Goal: Transaction & Acquisition: Obtain resource

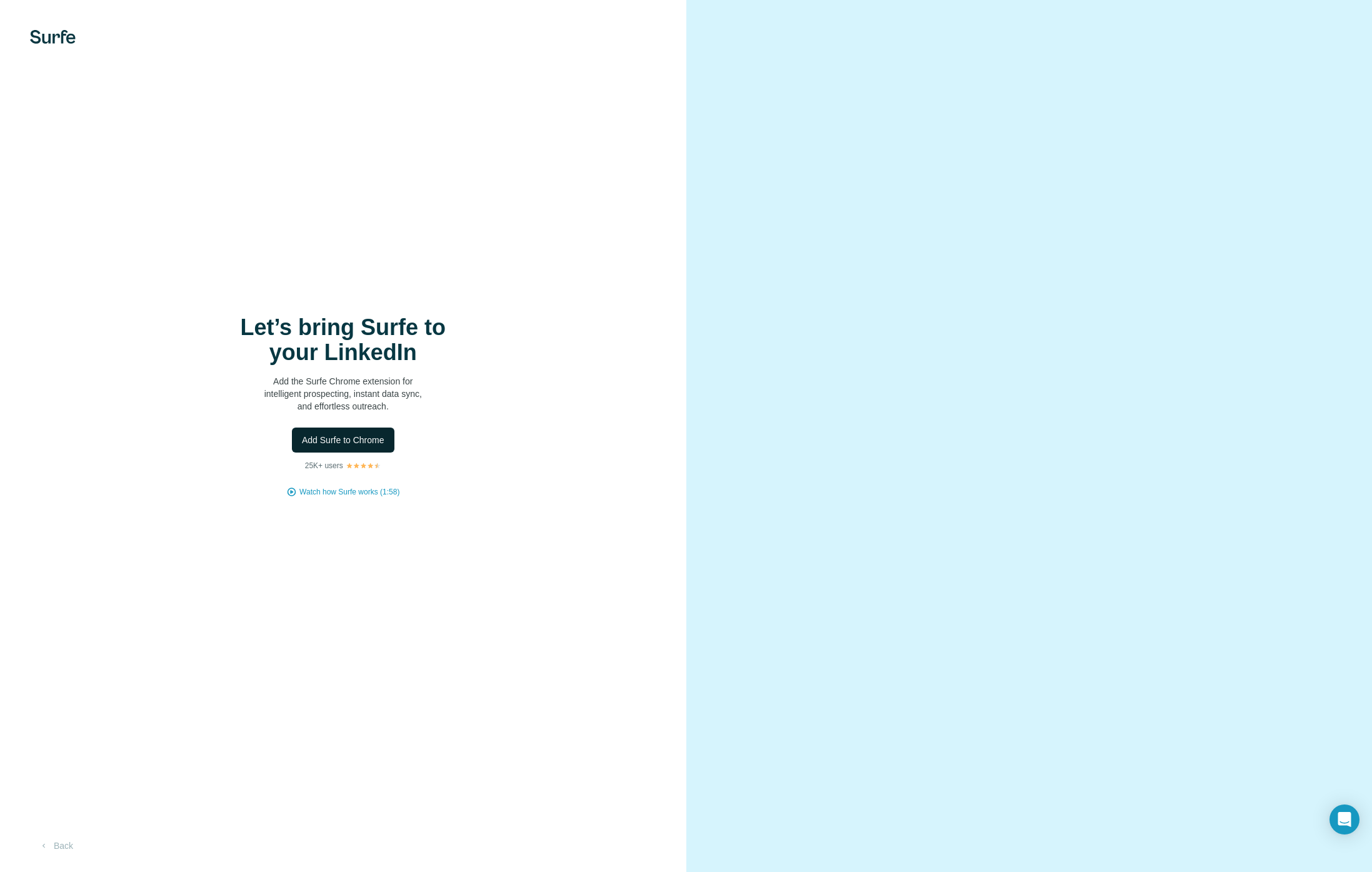
click at [346, 440] on span "Add Surfe to Chrome" at bounding box center [342, 439] width 82 height 12
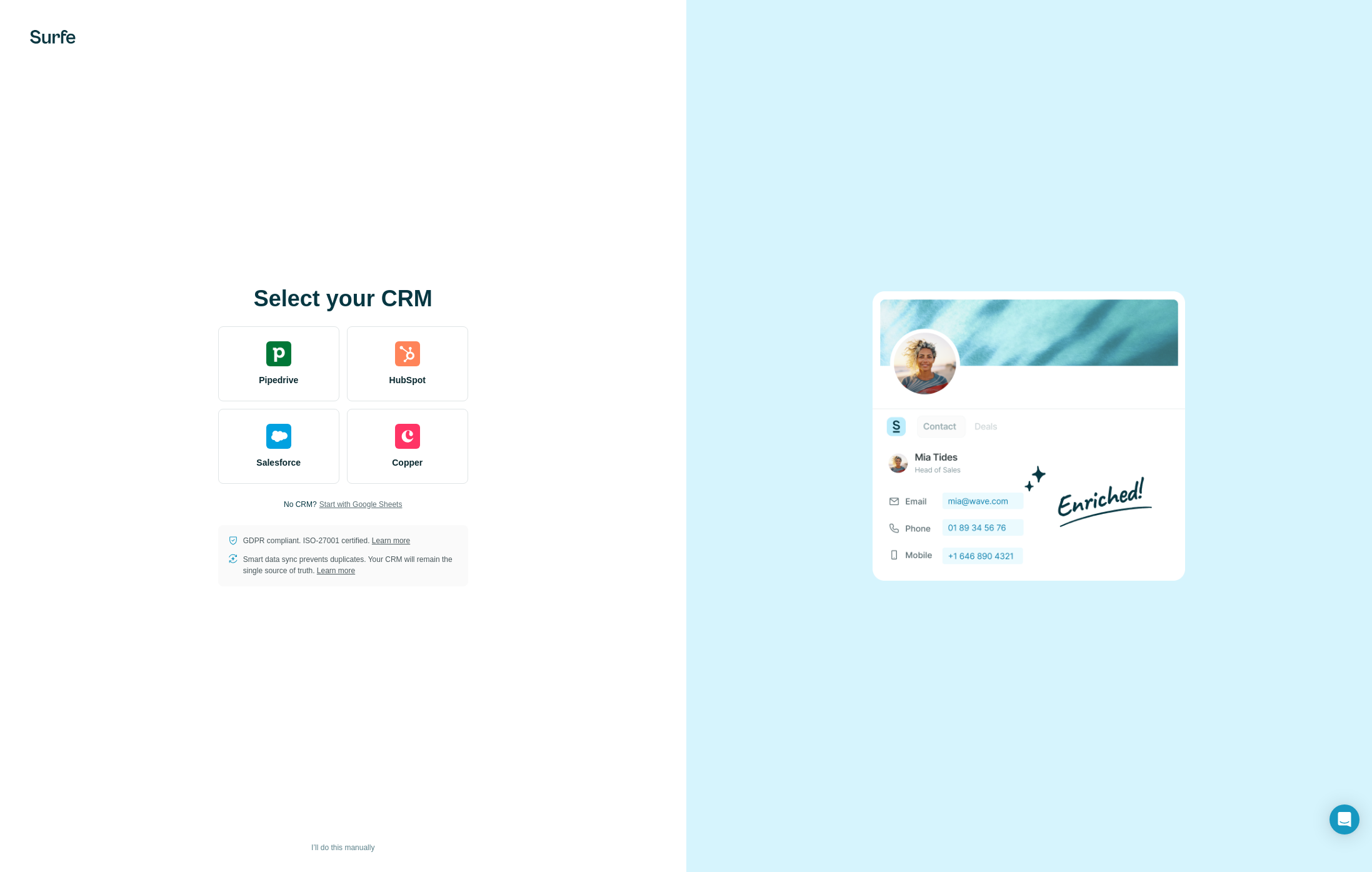
click at [349, 501] on span "Start with Google Sheets" at bounding box center [361, 503] width 83 height 11
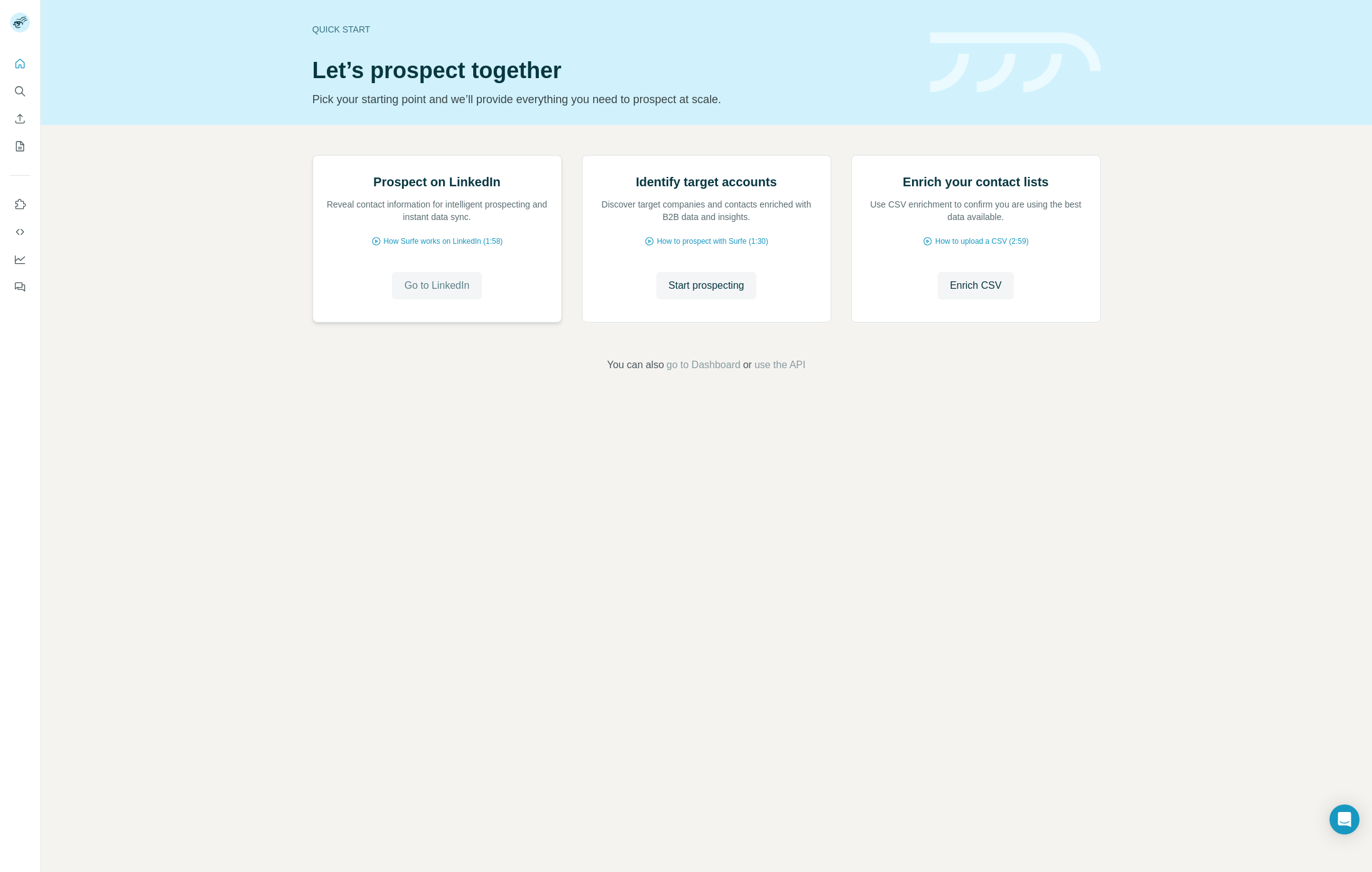
click at [447, 293] on span "Go to LinkedIn" at bounding box center [436, 286] width 65 height 15
click at [975, 293] on span "Enrich CSV" at bounding box center [976, 286] width 52 height 15
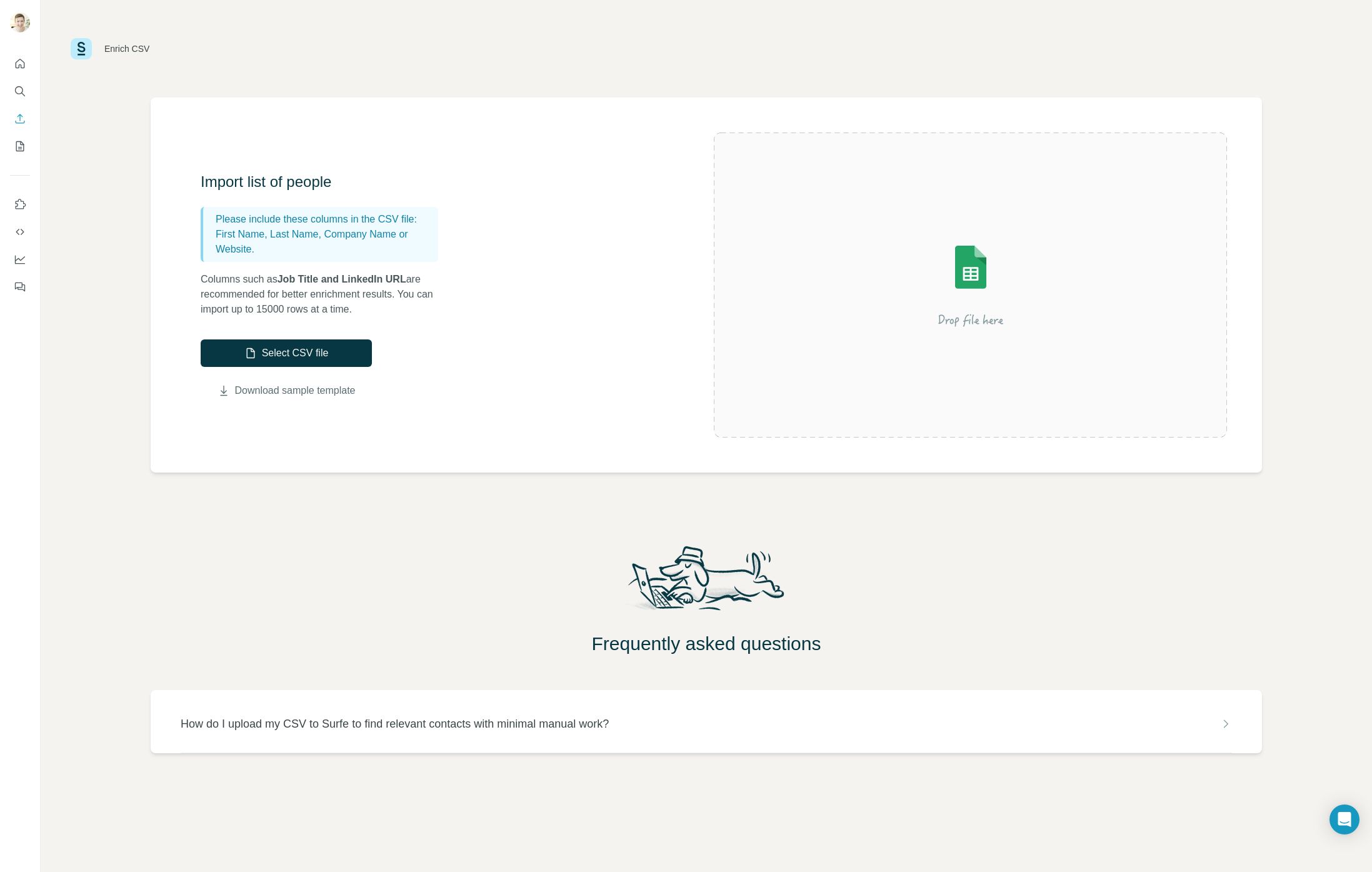
click at [281, 390] on link "Download sample template" at bounding box center [296, 390] width 121 height 15
